Goal: Task Accomplishment & Management: Use online tool/utility

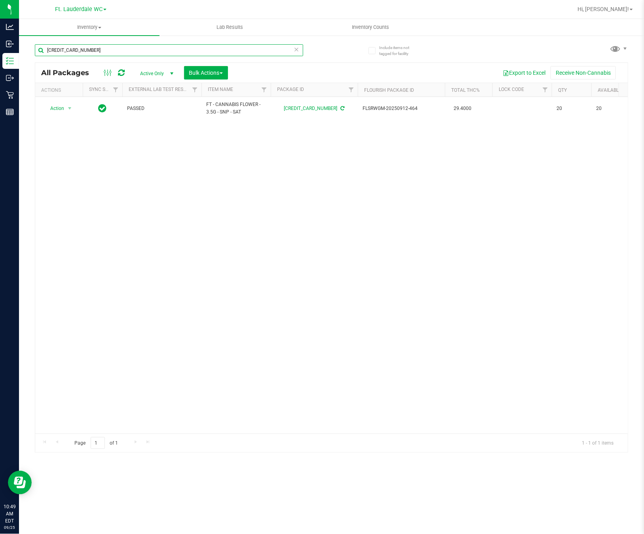
click at [91, 49] on input "[CREDIT_CARD_NUMBER]" at bounding box center [169, 50] width 268 height 12
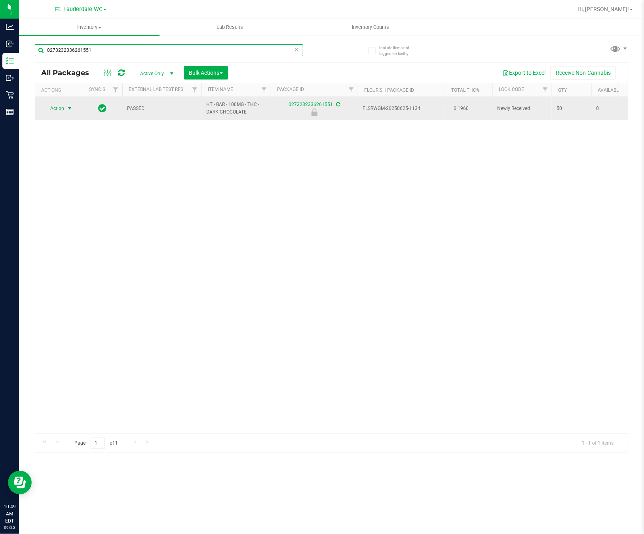
type input "0273232336261551"
click at [65, 106] on span "select" at bounding box center [70, 108] width 10 height 11
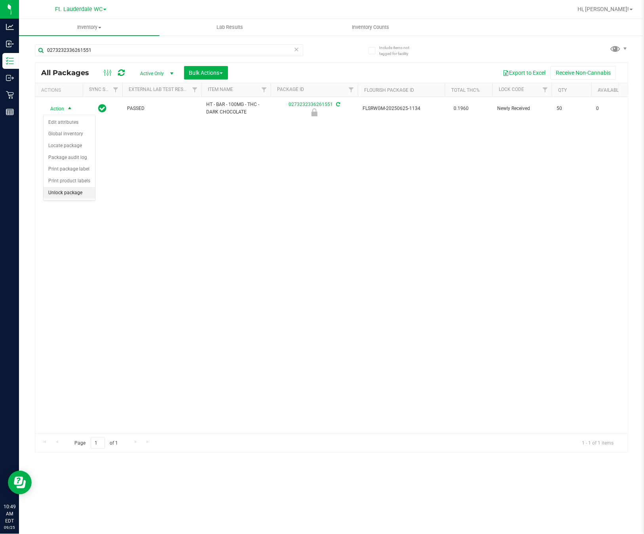
click at [75, 198] on li "Unlock package" at bounding box center [69, 193] width 51 height 12
